Goal: Information Seeking & Learning: Find specific fact

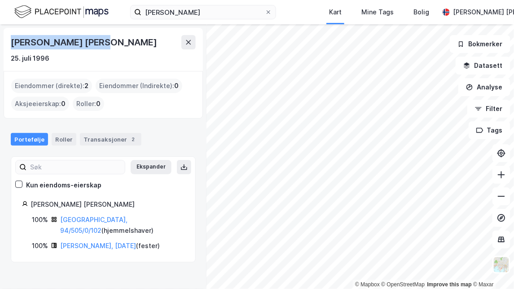
click at [192, 40] on button at bounding box center [188, 42] width 14 height 14
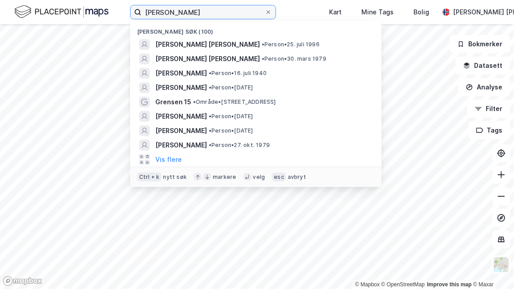
click at [213, 13] on input "[PERSON_NAME]" at bounding box center [204, 11] width 124 height 13
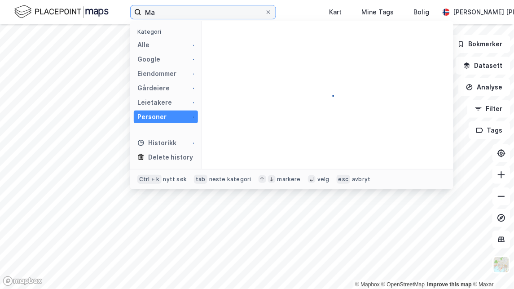
type input "M"
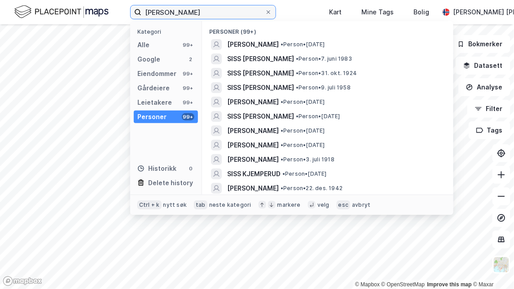
type input "[PERSON_NAME]"
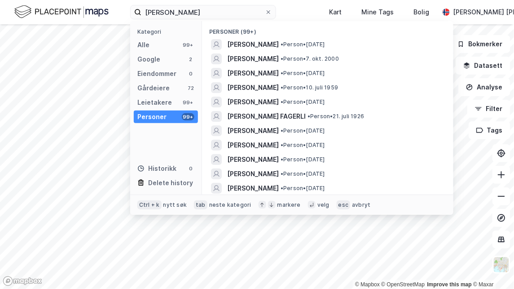
click at [154, 103] on div "Leietakere" at bounding box center [154, 102] width 35 height 11
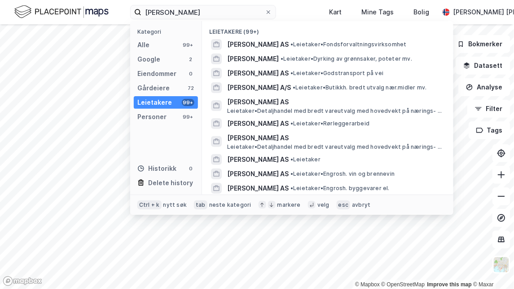
click at [163, 116] on div "Personer" at bounding box center [151, 116] width 29 height 11
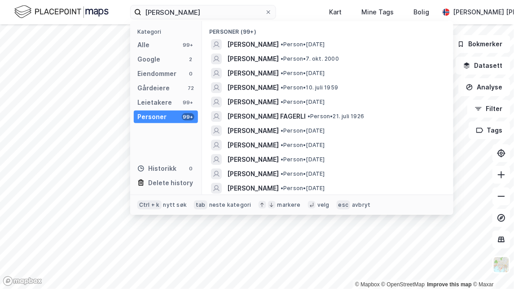
click at [254, 90] on span "[PERSON_NAME]" at bounding box center [253, 87] width 52 height 11
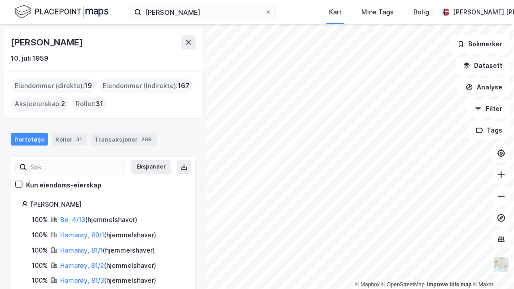
click at [91, 103] on div "Roller : 31" at bounding box center [89, 104] width 35 height 14
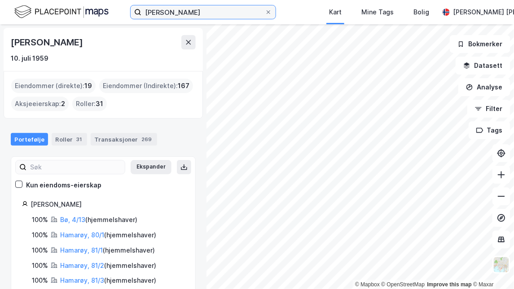
click at [216, 12] on input "einar sissner" at bounding box center [204, 11] width 124 height 13
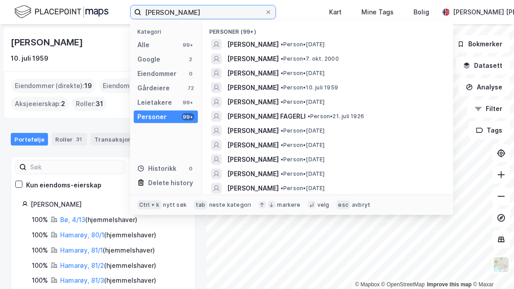
click at [216, 12] on input "einar sissner" at bounding box center [204, 11] width 124 height 13
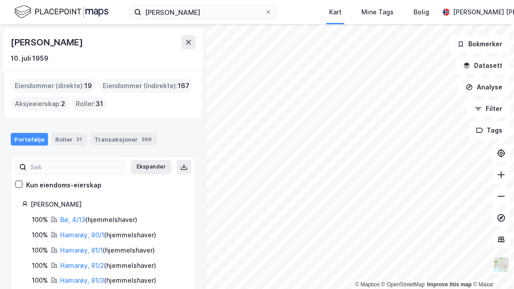
click at [109, 26] on div "Einar Andreas Sissener 10. juli 1959 Eiendommer (direkte) : 19 Eiendommer (Indi…" at bounding box center [103, 156] width 207 height 265
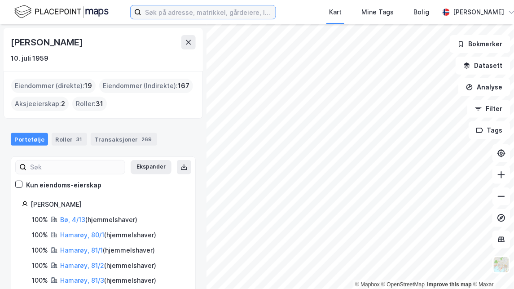
click at [158, 10] on input at bounding box center [209, 11] width 134 height 13
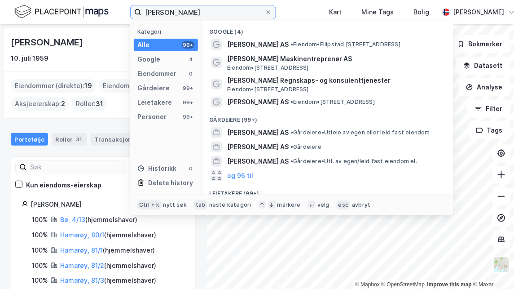
type input "[PERSON_NAME]"
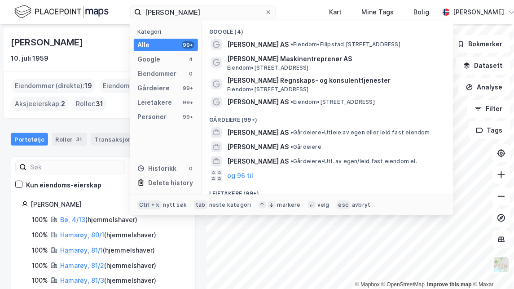
click at [160, 113] on div "Personer" at bounding box center [151, 116] width 29 height 11
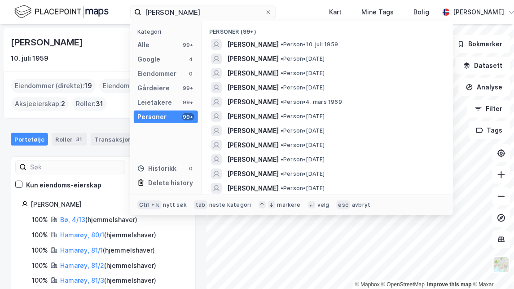
click at [273, 46] on span "[PERSON_NAME]" at bounding box center [253, 44] width 52 height 11
